Goal: Task Accomplishment & Management: Complete application form

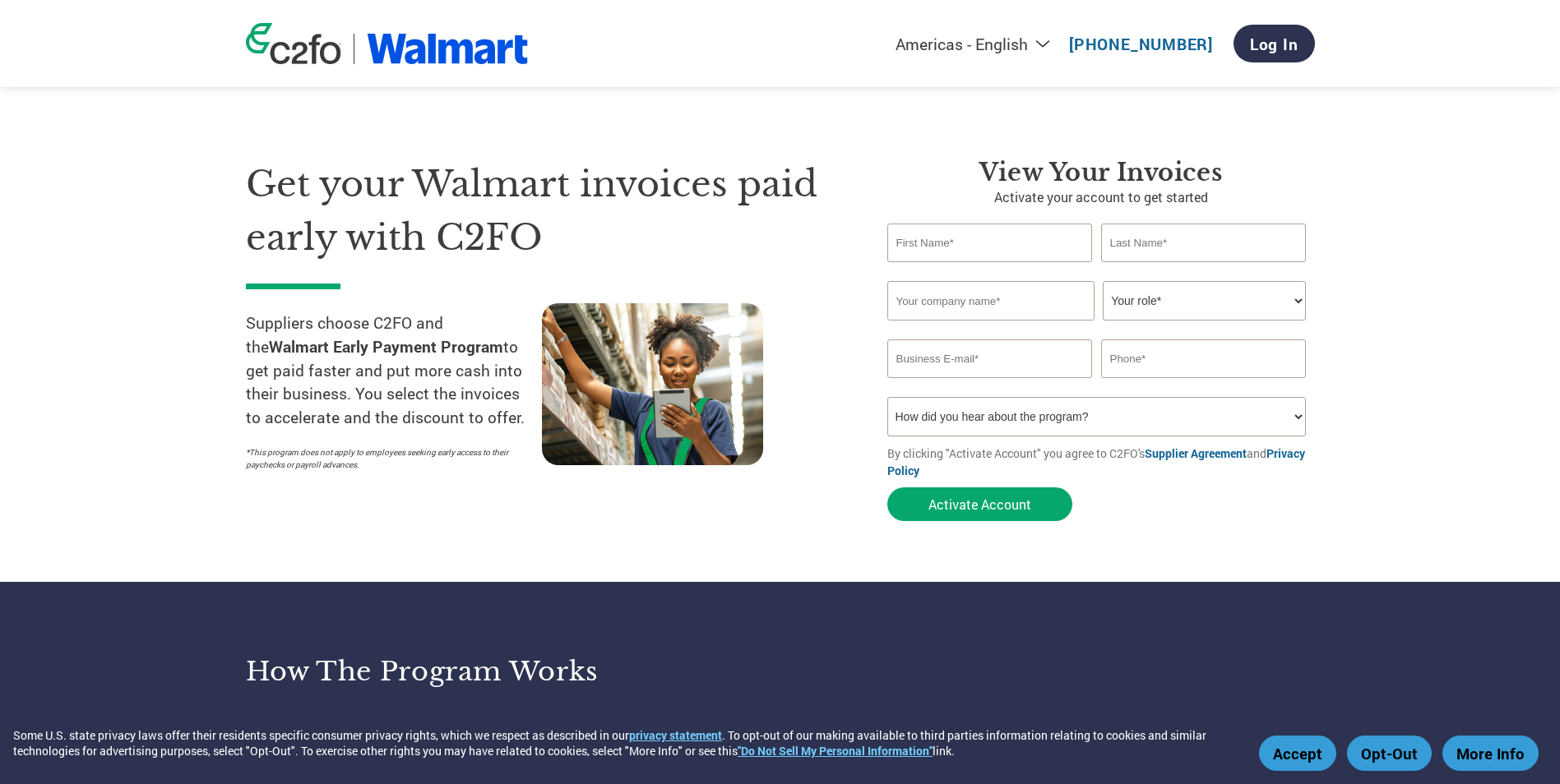
type input "[EMAIL_ADDRESS][DOMAIN_NAME]"
type input "[PHONE_NUMBER]"
click at [914, 250] on input "text" at bounding box center [990, 243] width 206 height 39
type input "Monaliza"
type input "Ylagan"
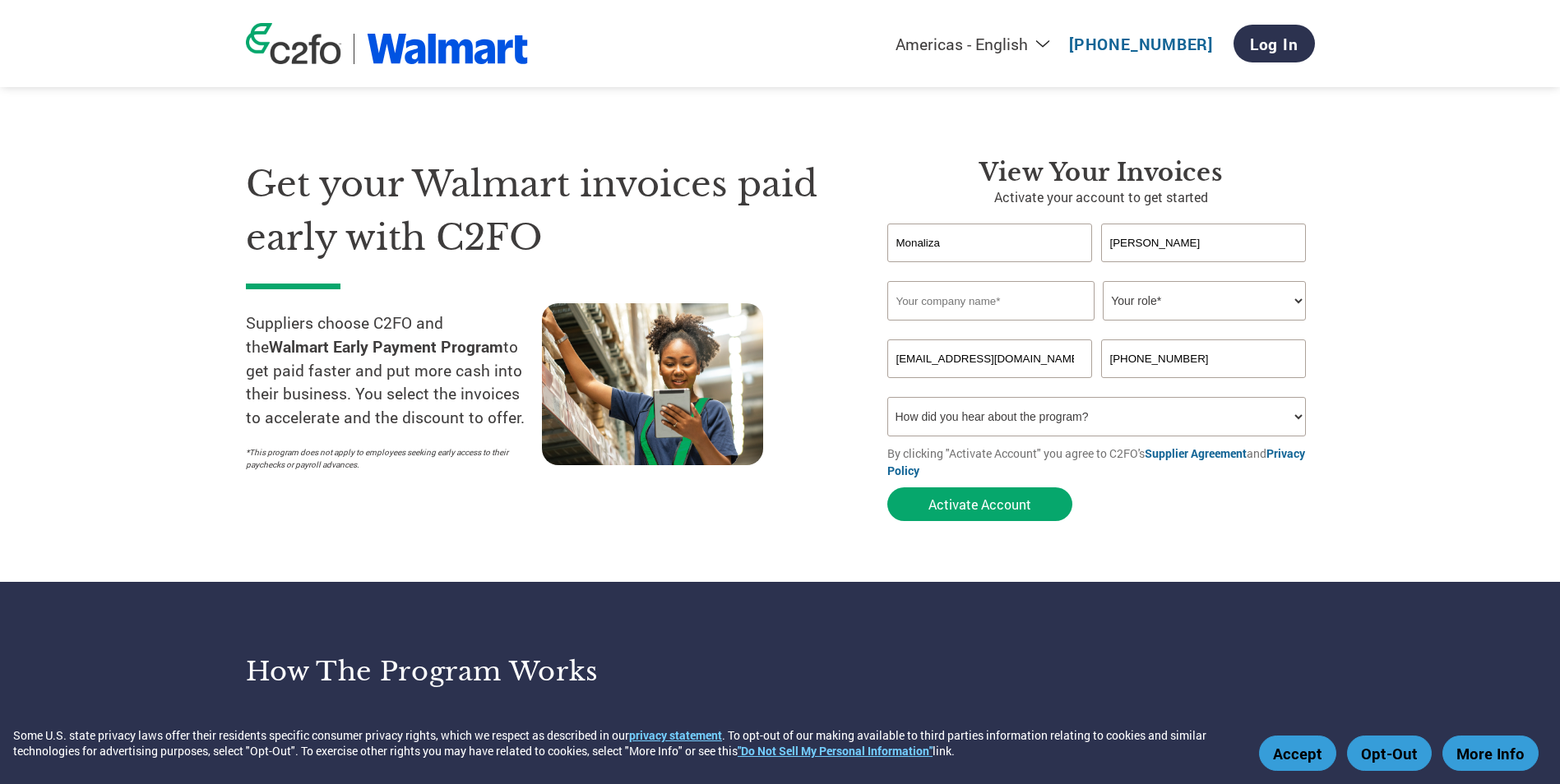
type input "Total Resources International"
click at [1295, 307] on select "Your role* CFO Controller Credit Manager Finance Director Treasurer CEO Preside…" at bounding box center [1204, 301] width 203 height 40
select select "OTHER"
click at [1102, 281] on select "Your role* CFO Controller Credit Manager Finance Director Treasurer CEO Preside…" at bounding box center [1204, 301] width 203 height 40
click at [1293, 298] on select "Your role* CFO Controller Credit Manager Finance Director Treasurer CEO Preside…" at bounding box center [1204, 301] width 203 height 40
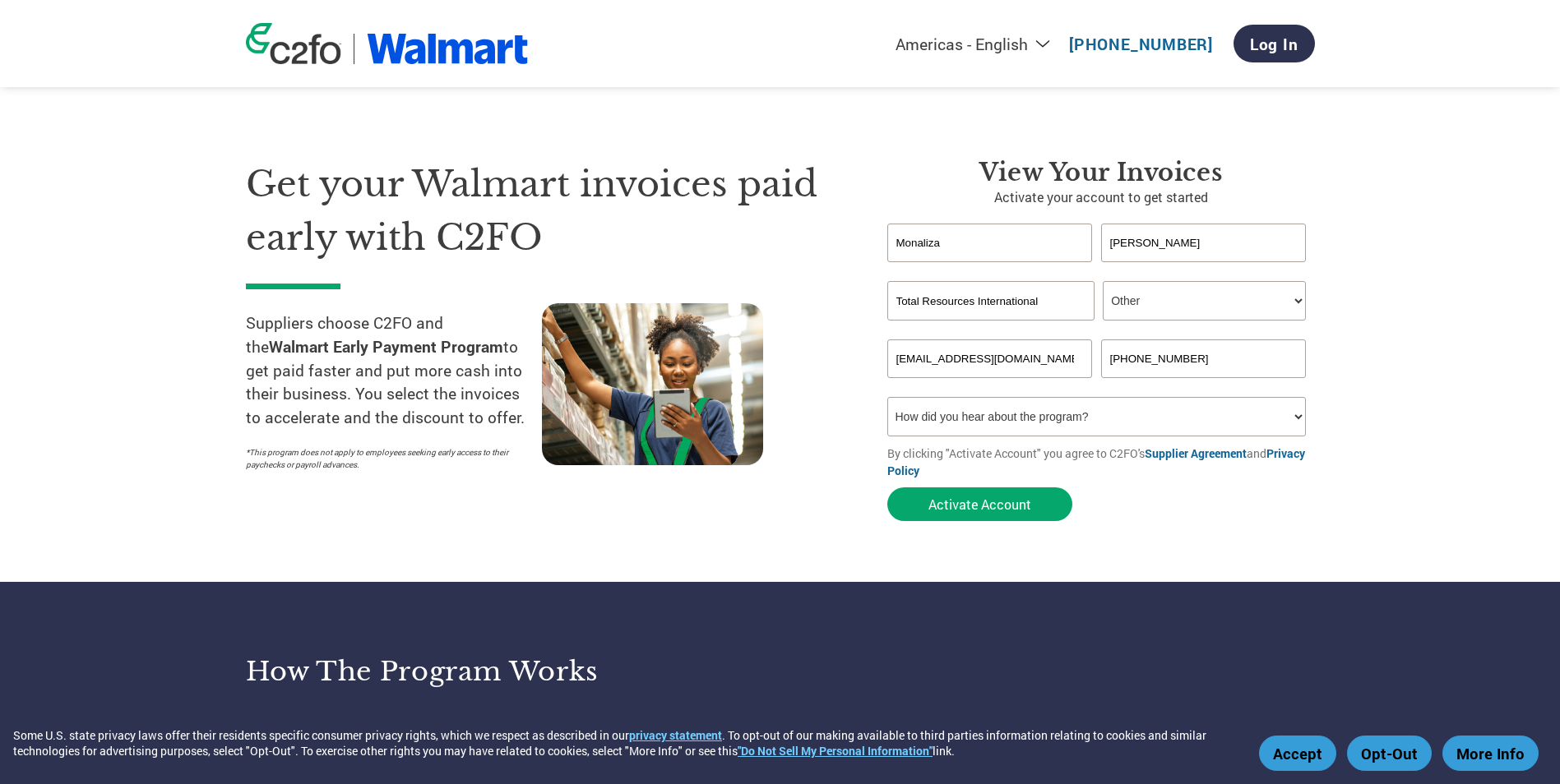
click at [1102, 281] on select "Your role* CFO Controller Credit Manager Finance Director Treasurer CEO Preside…" at bounding box center [1204, 301] width 203 height 40
click at [1046, 510] on button "Activate Account" at bounding box center [980, 505] width 185 height 34
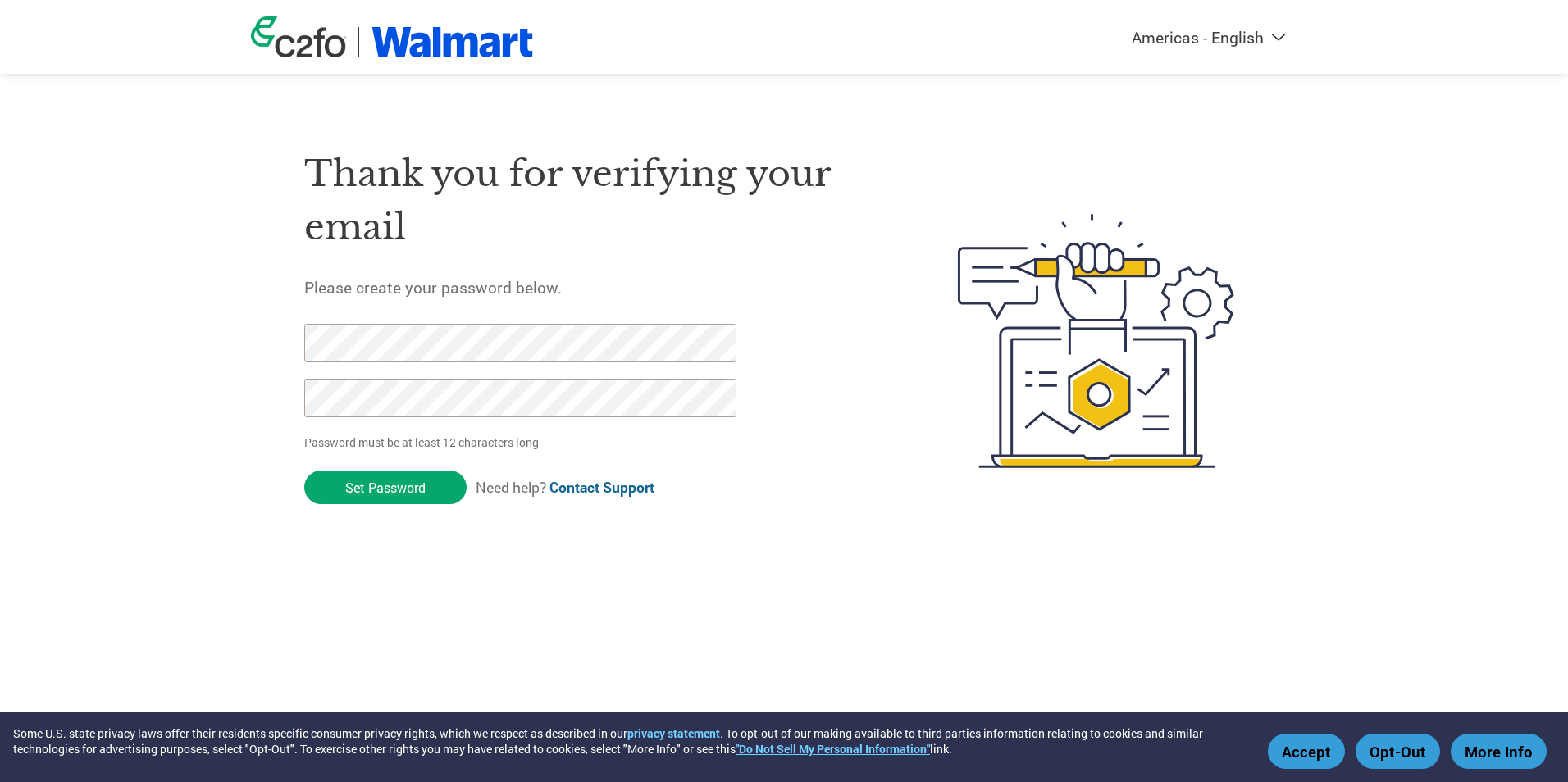
click at [904, 513] on div at bounding box center [1072, 341] width 384 height 434
click at [226, 337] on div "Americas - English Américas - Español [GEOGRAPHIC_DATA] - Português Amériques -…" at bounding box center [784, 275] width 1568 height 551
click at [204, 343] on div "Americas - English Américas - Español [GEOGRAPHIC_DATA] - Português Amériques -…" at bounding box center [784, 275] width 1568 height 551
click at [202, 337] on div "Americas - English Américas - Español [GEOGRAPHIC_DATA] - Português Amériques -…" at bounding box center [784, 275] width 1568 height 551
click at [269, 344] on div "Thank you for verifying your email Please create your password below. Password …" at bounding box center [784, 341] width 1066 height 434
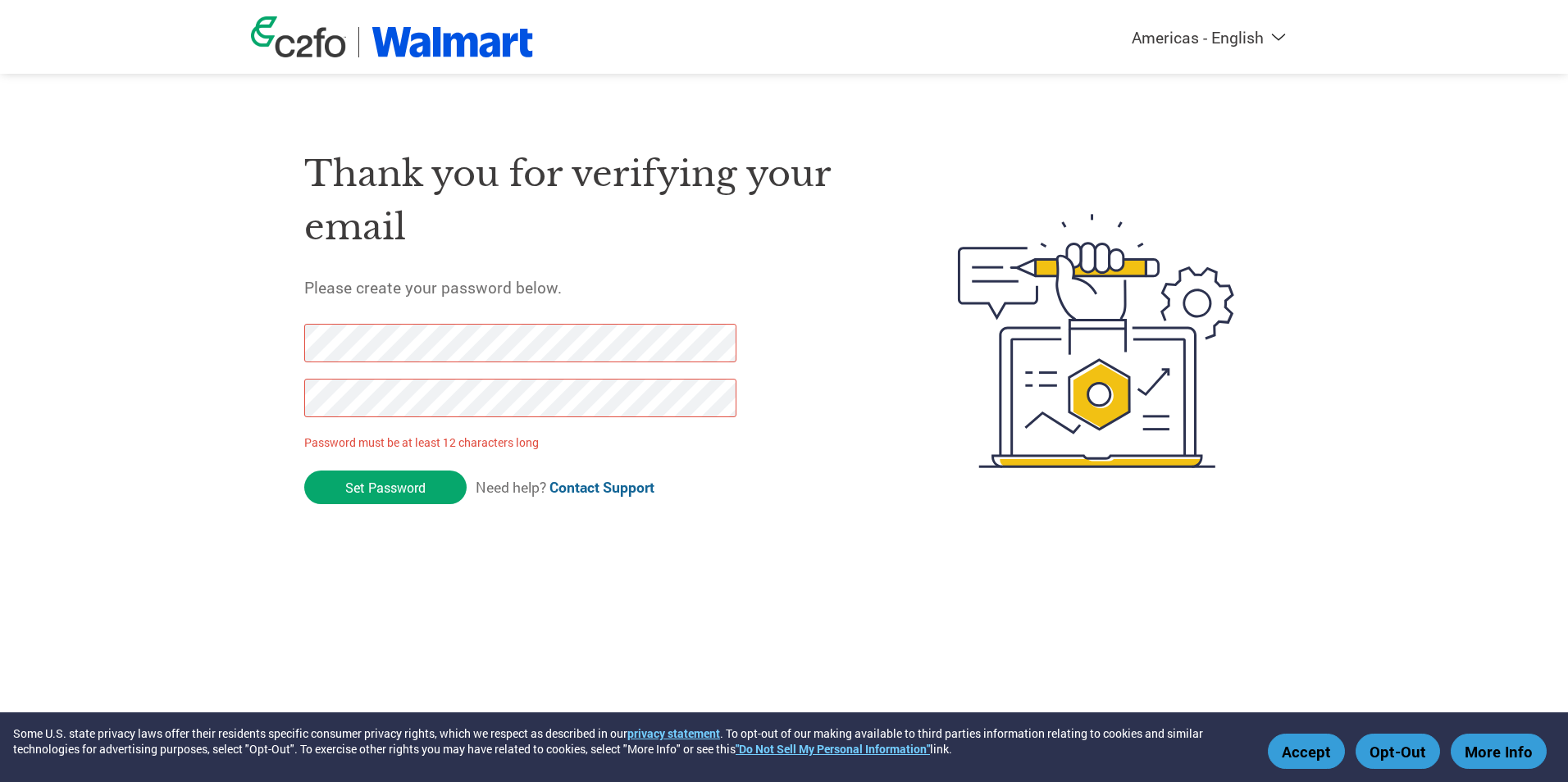
click at [208, 342] on div "Americas - English Américas - Español [GEOGRAPHIC_DATA] - Português Amériques -…" at bounding box center [784, 275] width 1568 height 551
click at [242, 385] on div "Americas - English Américas - Español [GEOGRAPHIC_DATA] - Português Amériques -…" at bounding box center [784, 275] width 1568 height 551
click at [875, 471] on div "Thank you for verifying your email Please create your password below. Password …" at bounding box center [593, 341] width 576 height 434
click at [241, 387] on div "Americas - English Américas - Español [GEOGRAPHIC_DATA] - Português Amériques -…" at bounding box center [784, 275] width 1568 height 551
click at [140, 322] on div "Americas - English Américas - Español [GEOGRAPHIC_DATA] - Português Amériques -…" at bounding box center [784, 275] width 1568 height 551
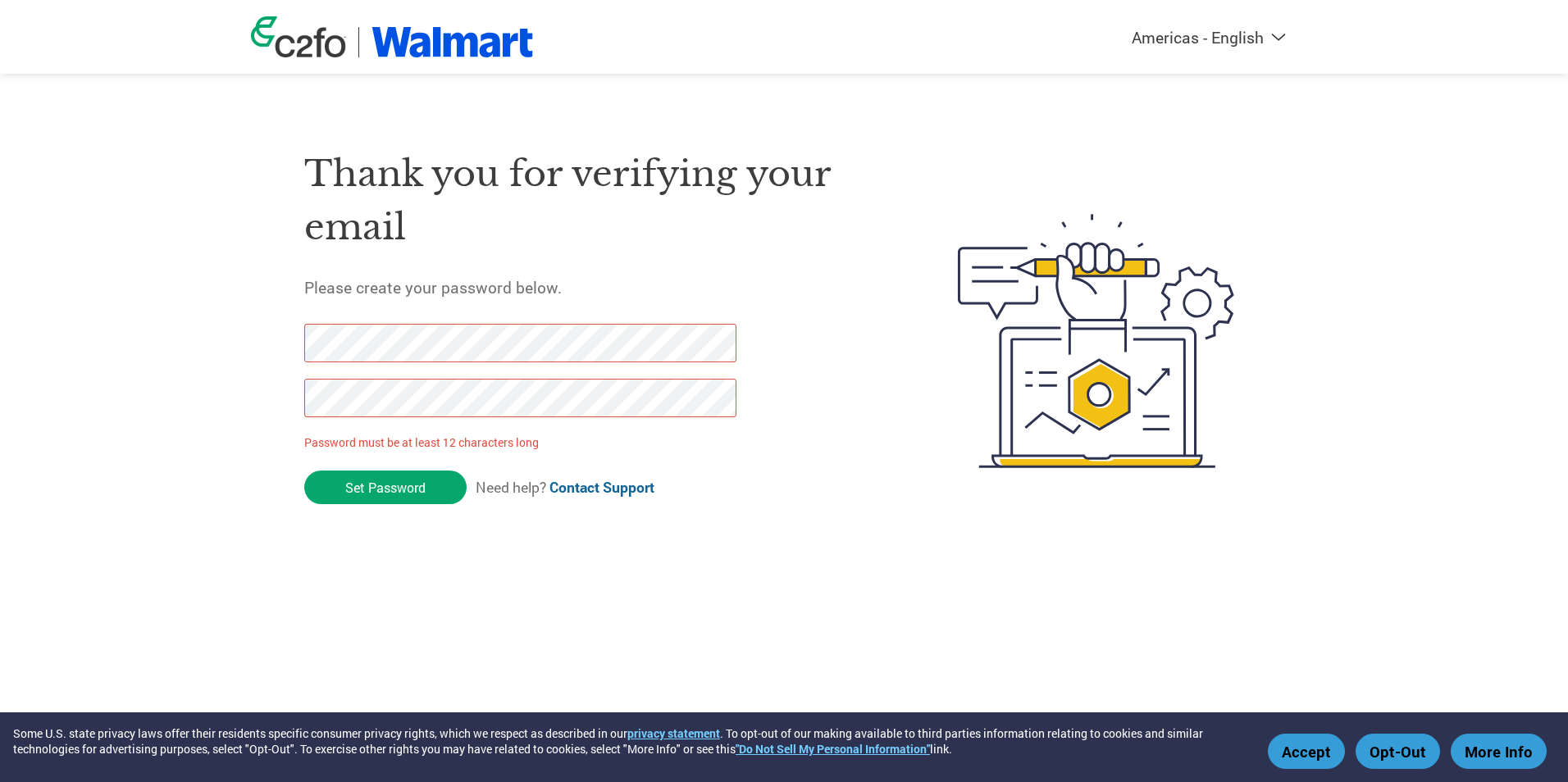
click at [241, 338] on div "Americas - English Américas - Español [GEOGRAPHIC_DATA] - Português Amériques -…" at bounding box center [784, 275] width 1568 height 551
click at [696, 552] on div "Thank you for verifying your email Please create your password below. Password …" at bounding box center [593, 341] width 576 height 434
click at [404, 491] on input "Set Password" at bounding box center [386, 488] width 163 height 34
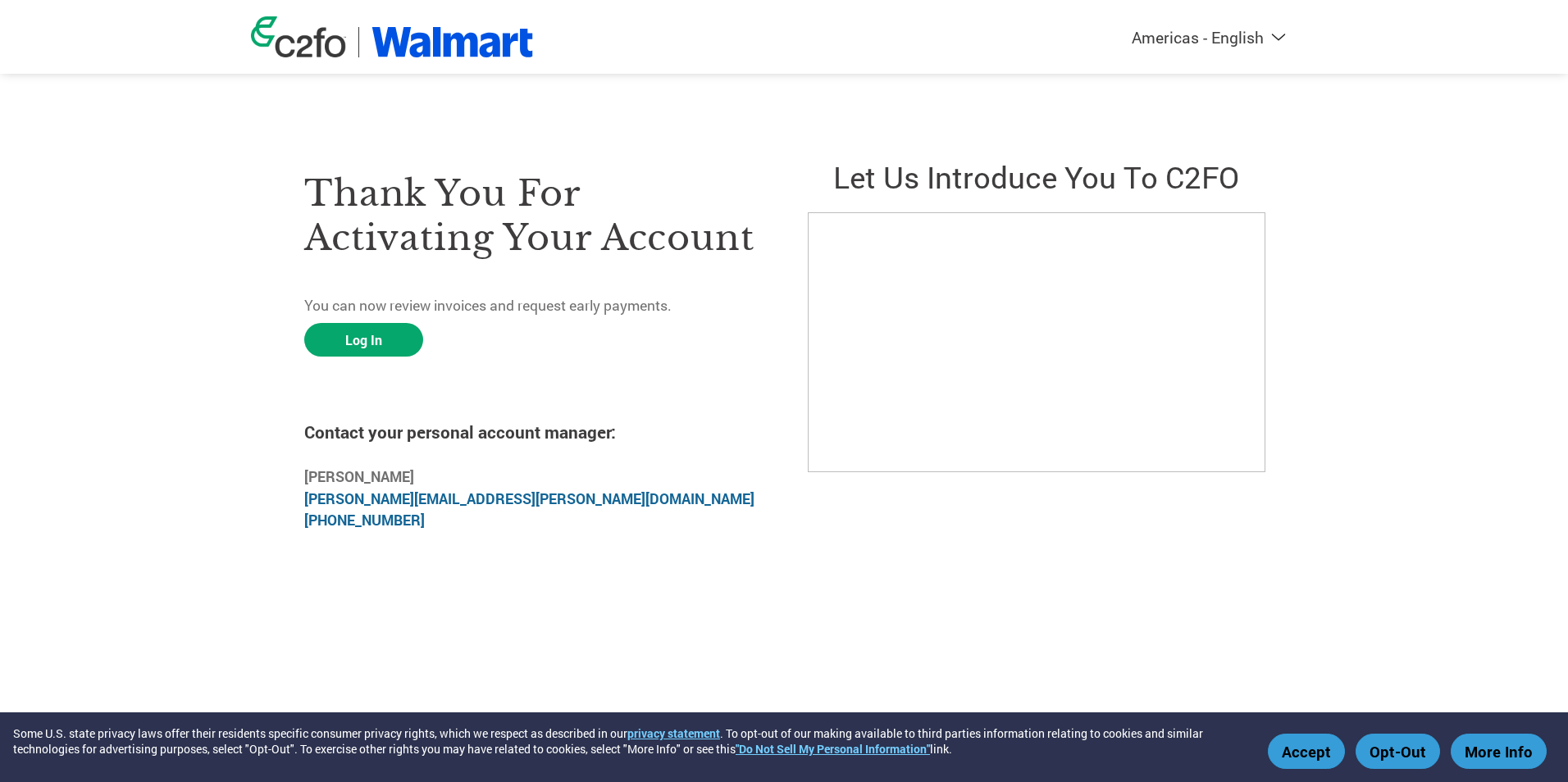
drag, startPoint x: 359, startPoint y: 348, endPoint x: 383, endPoint y: 365, distance: 29.4
click at [359, 348] on link "Log In" at bounding box center [363, 339] width 119 height 34
